Goal: Task Accomplishment & Management: Complete application form

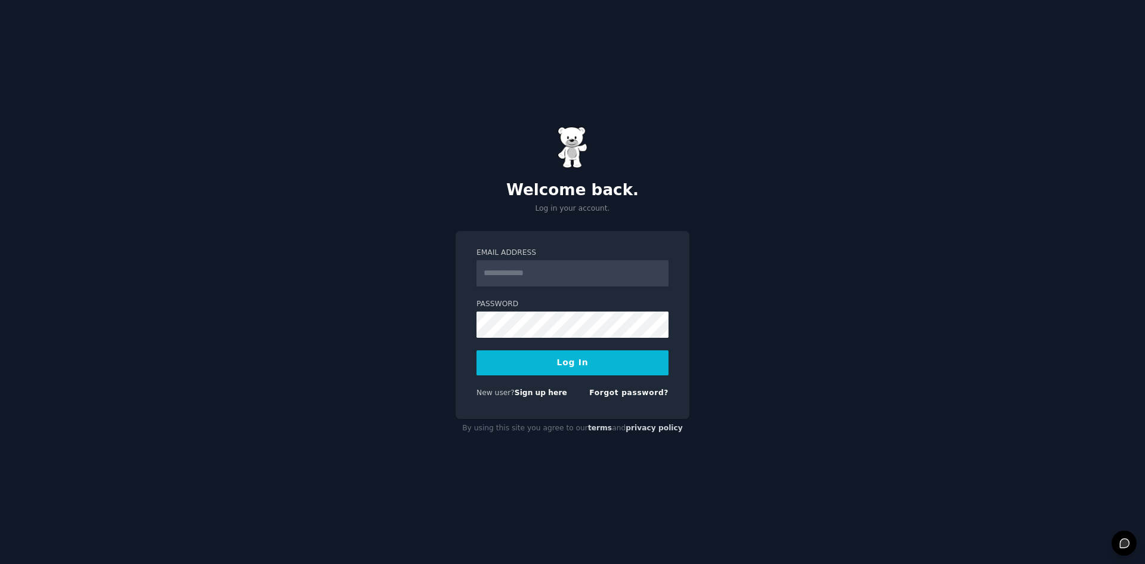
drag, startPoint x: 0, startPoint y: 0, endPoint x: 554, endPoint y: 268, distance: 615.4
click at [554, 268] on input "Email Address" at bounding box center [573, 273] width 192 height 26
type input "**********"
click at [878, 302] on div "**********" at bounding box center [572, 282] width 1145 height 564
click at [534, 394] on link "Sign up here" at bounding box center [541, 392] width 52 height 8
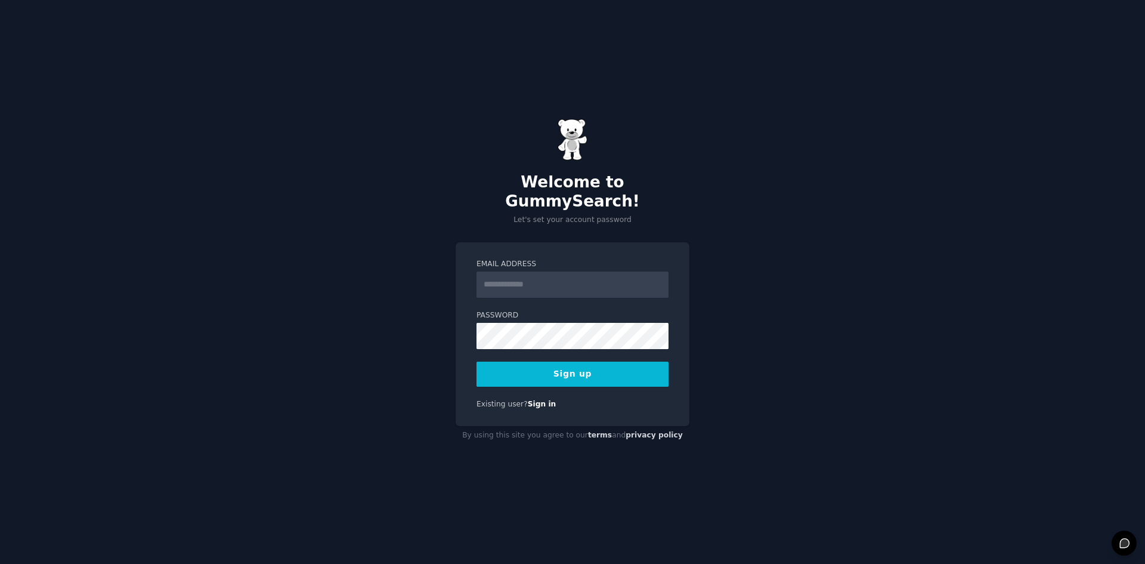
click at [544, 277] on input "Email Address" at bounding box center [573, 284] width 192 height 26
type input "**********"
click at [548, 351] on form "**********" at bounding box center [573, 323] width 192 height 128
click at [556, 366] on button "Sign up" at bounding box center [573, 373] width 192 height 25
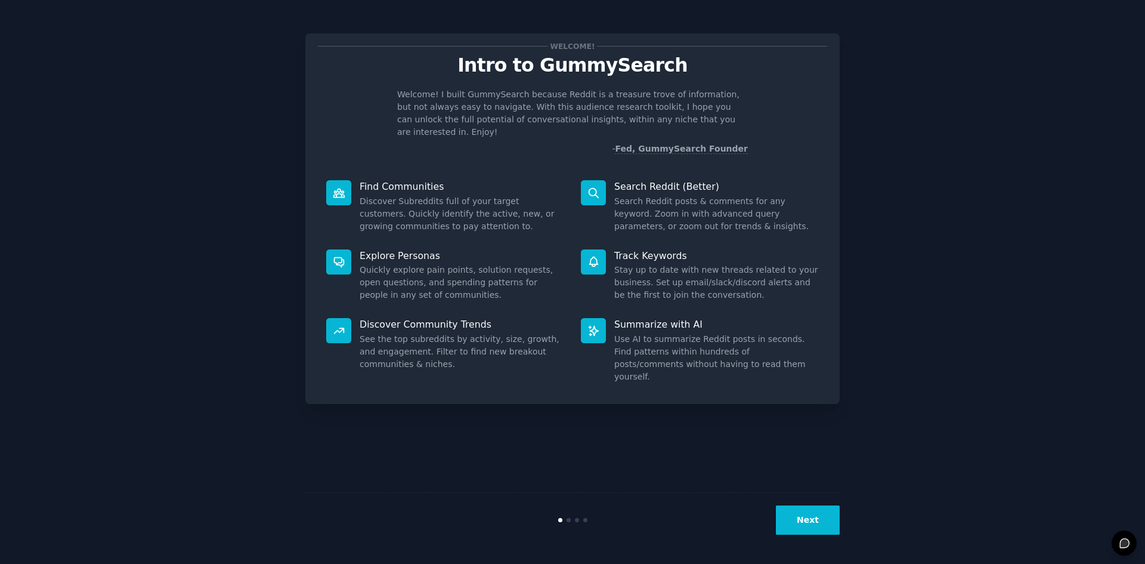
click at [796, 519] on button "Next" at bounding box center [808, 519] width 64 height 29
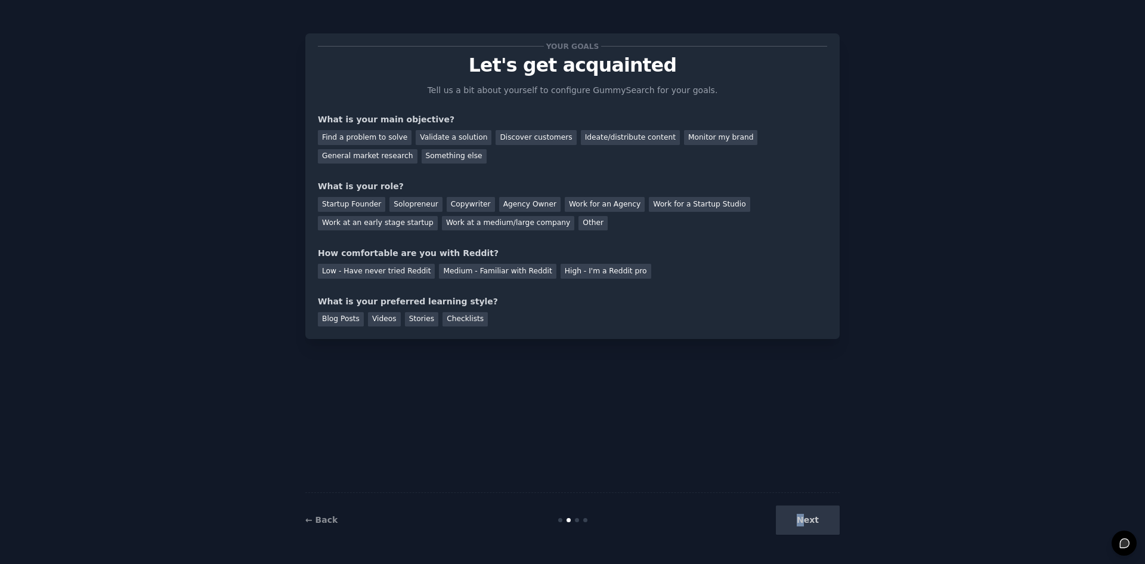
click at [796, 519] on div "Next" at bounding box center [750, 519] width 178 height 29
click at [815, 524] on div "Next" at bounding box center [750, 519] width 178 height 29
click at [504, 137] on div "Discover customers" at bounding box center [536, 137] width 81 height 15
click at [369, 131] on div "Find a problem to solve" at bounding box center [365, 137] width 94 height 15
click at [418, 149] on div "General market research" at bounding box center [368, 156] width 100 height 15
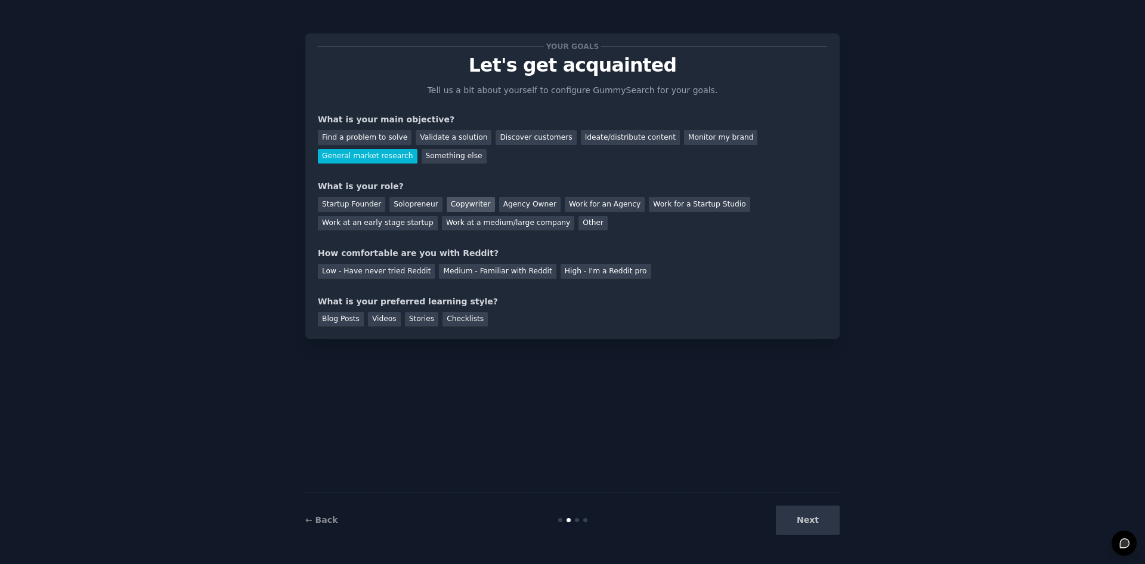
click at [469, 206] on div "Copywriter" at bounding box center [471, 204] width 48 height 15
click at [579, 220] on div "Other" at bounding box center [593, 223] width 29 height 15
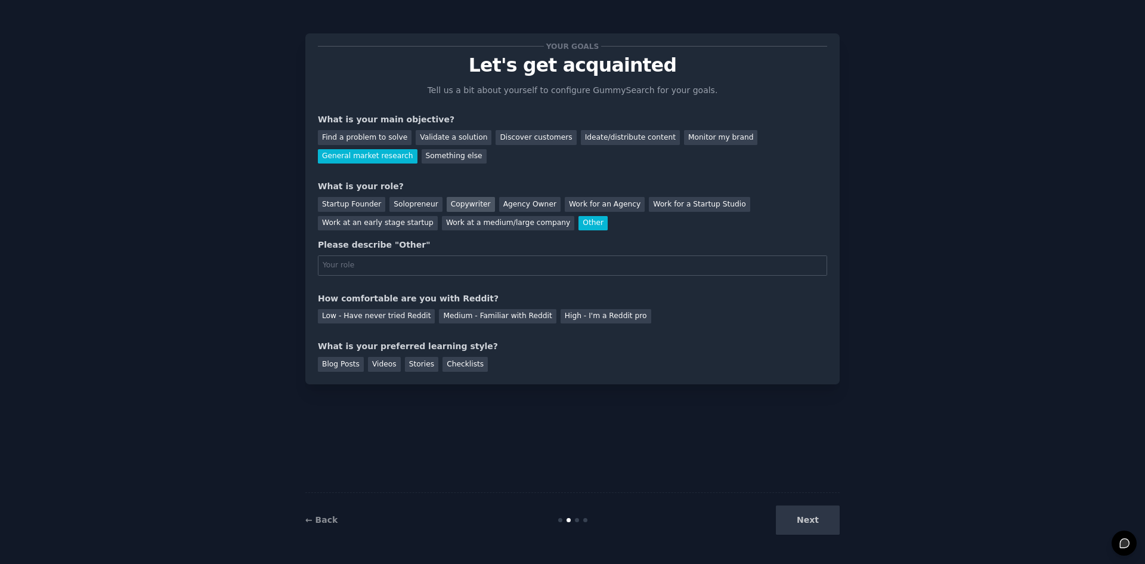
click at [449, 203] on div "Copywriter" at bounding box center [471, 204] width 48 height 15
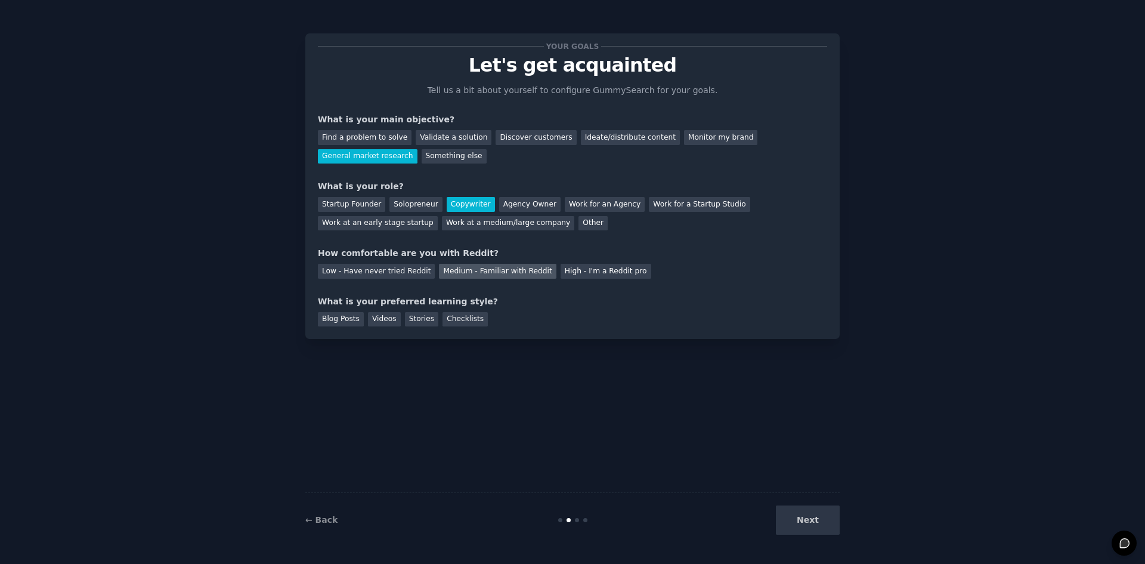
click at [470, 271] on div "Medium - Familiar with Reddit" at bounding box center [497, 271] width 117 height 15
click at [448, 320] on div "Checklists" at bounding box center [465, 319] width 45 height 15
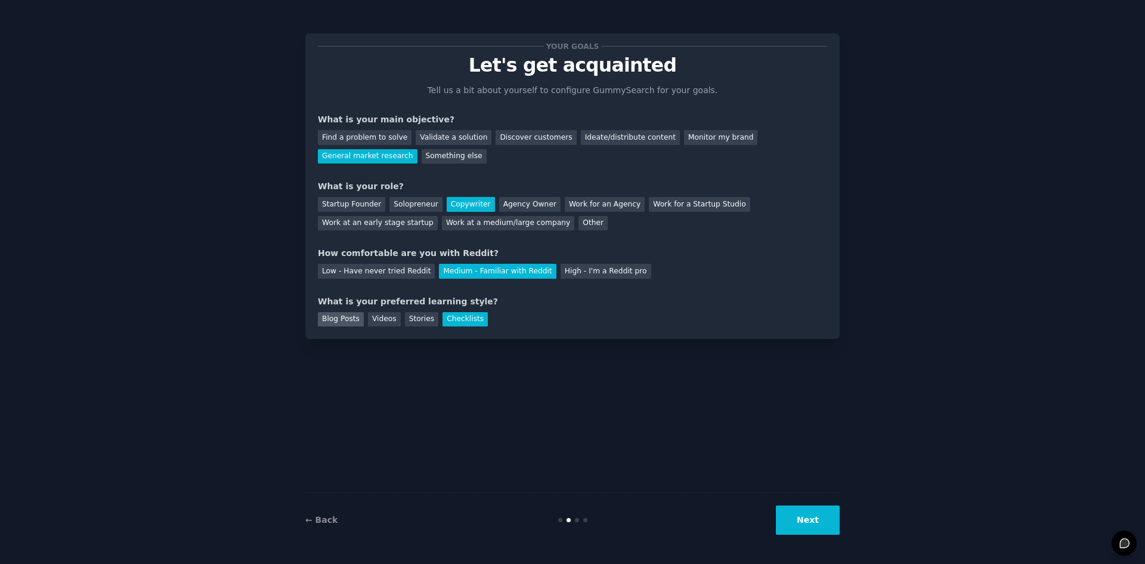
click at [335, 323] on div "Blog Posts" at bounding box center [341, 319] width 46 height 15
click at [385, 319] on div "Videos" at bounding box center [384, 319] width 33 height 15
click at [416, 319] on div "Stories" at bounding box center [421, 319] width 33 height 15
click at [806, 516] on button "Next" at bounding box center [808, 519] width 64 height 29
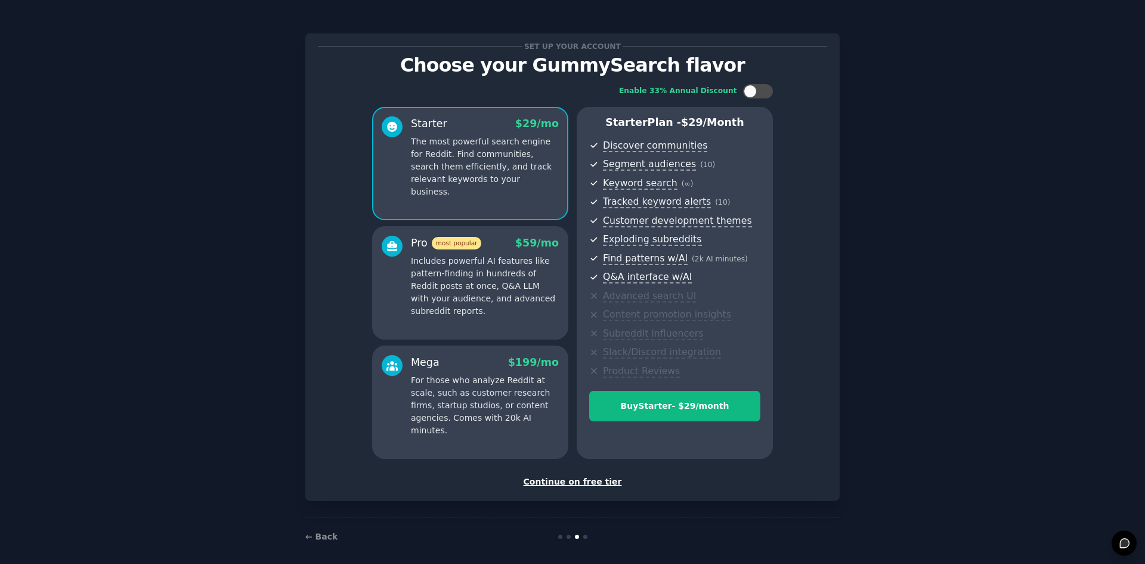
click at [590, 484] on div "Continue on free tier" at bounding box center [572, 481] width 509 height 13
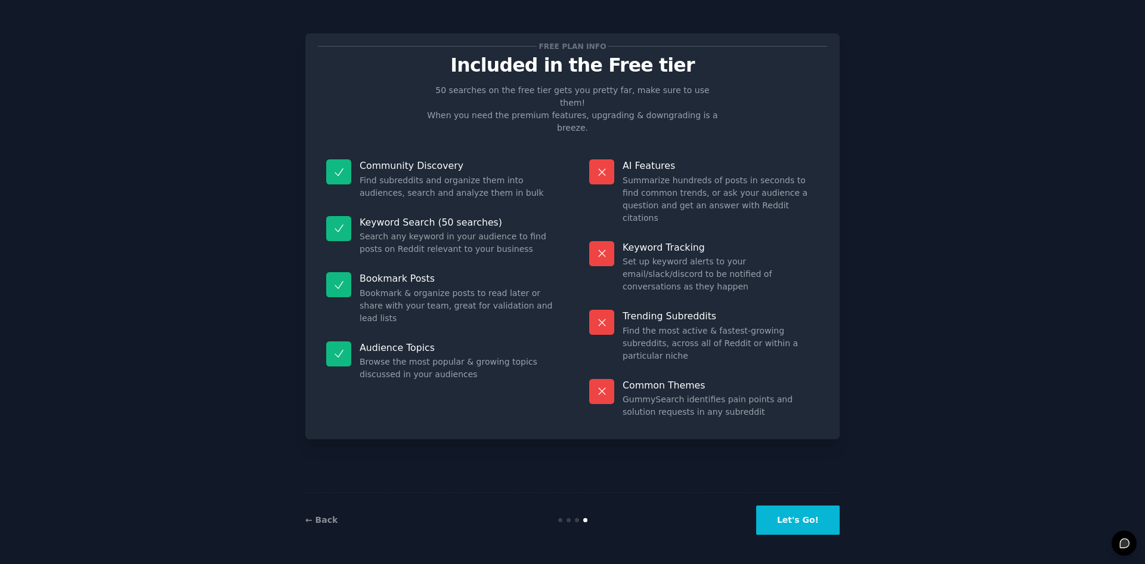
click at [590, 484] on div "Free plan info Included in the Free tier 50 searches on the free tier gets you …" at bounding box center [572, 282] width 534 height 530
click at [808, 521] on button "Let's Go!" at bounding box center [798, 519] width 84 height 29
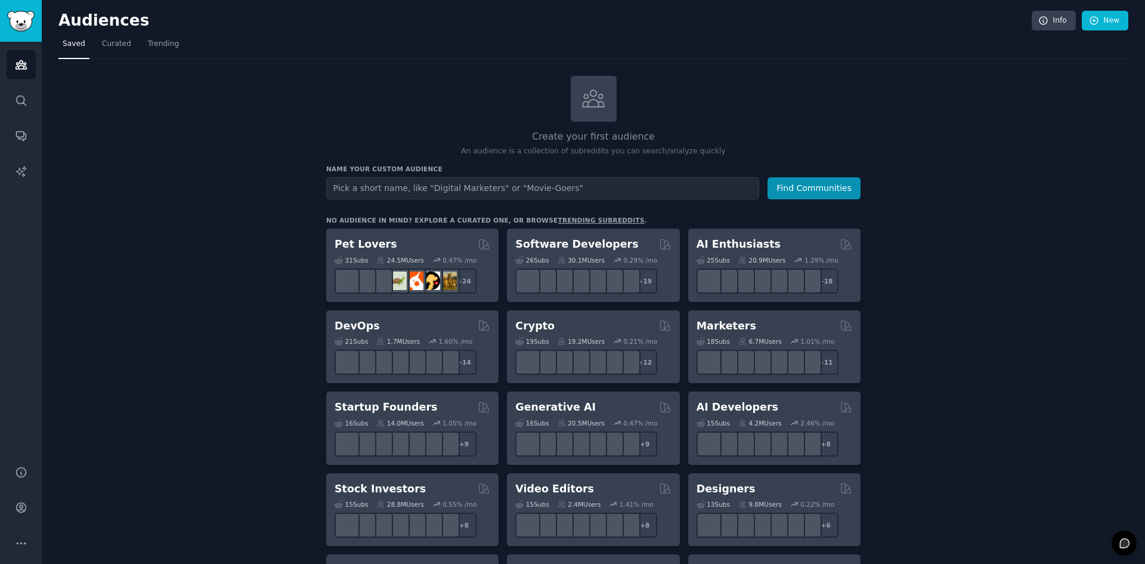
click at [428, 181] on input "text" at bounding box center [542, 188] width 433 height 22
